Goal: Navigation & Orientation: Find specific page/section

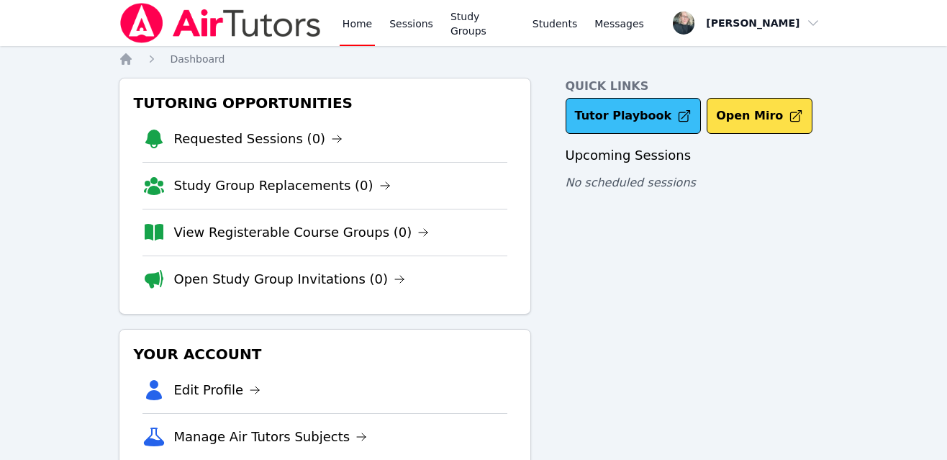
click at [677, 122] on icon at bounding box center [684, 116] width 14 height 14
